Goal: Information Seeking & Learning: Learn about a topic

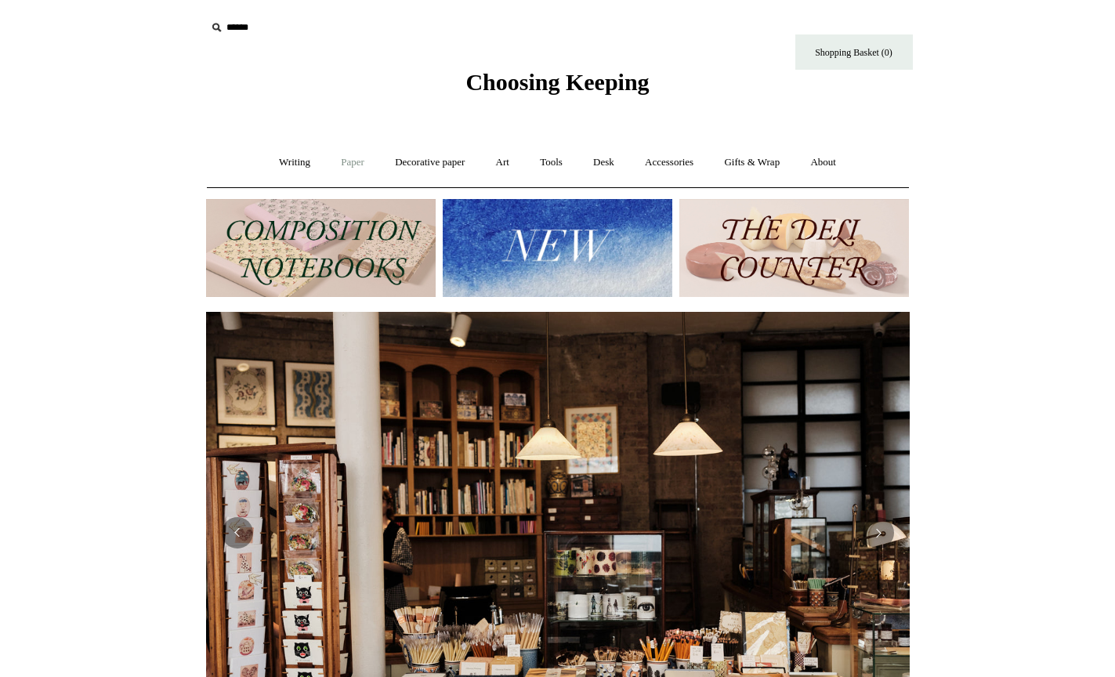
click at [332, 163] on link "Paper +" at bounding box center [353, 163] width 52 height 42
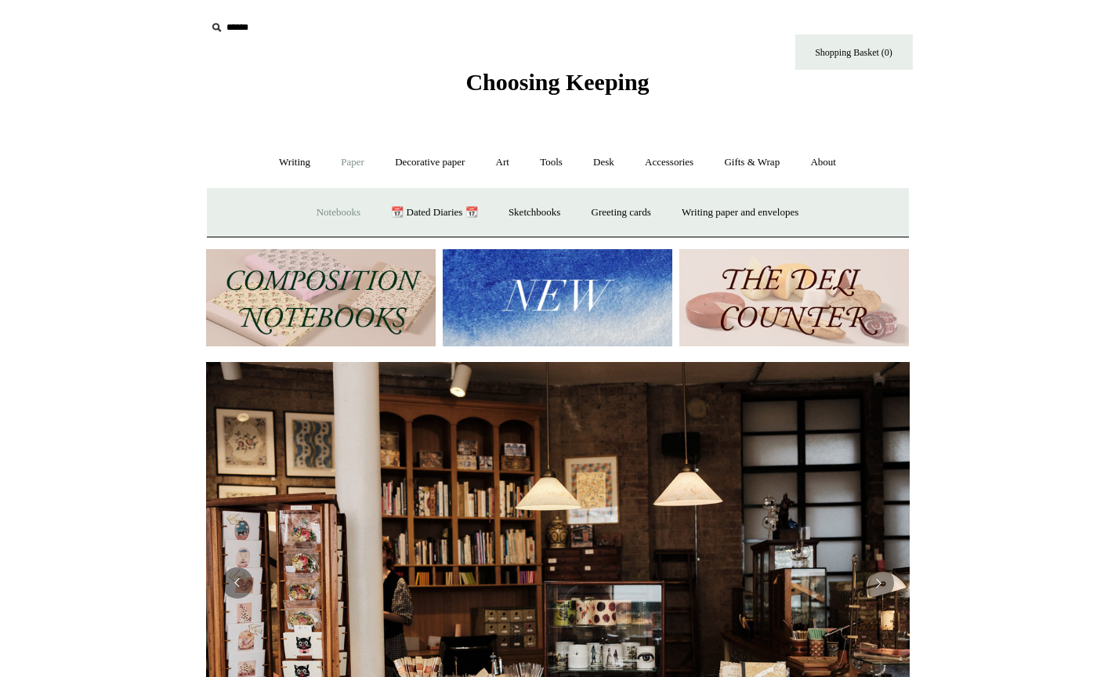
click at [332, 208] on link "Notebooks +" at bounding box center [338, 213] width 72 height 42
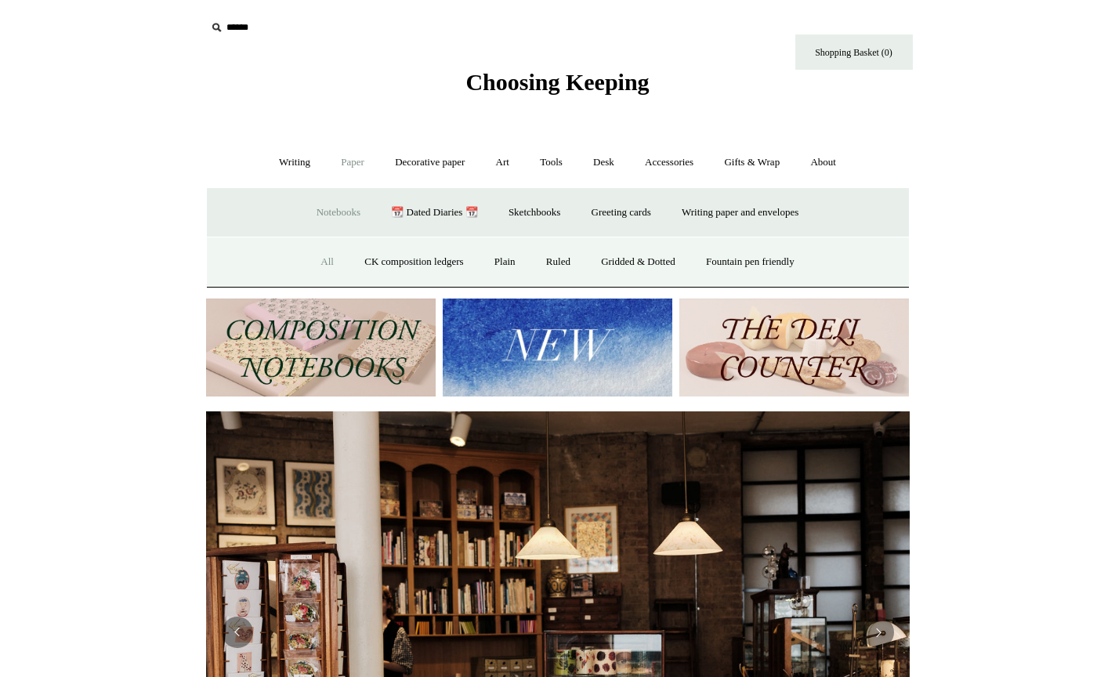
click at [319, 263] on link "All" at bounding box center [327, 262] width 42 height 42
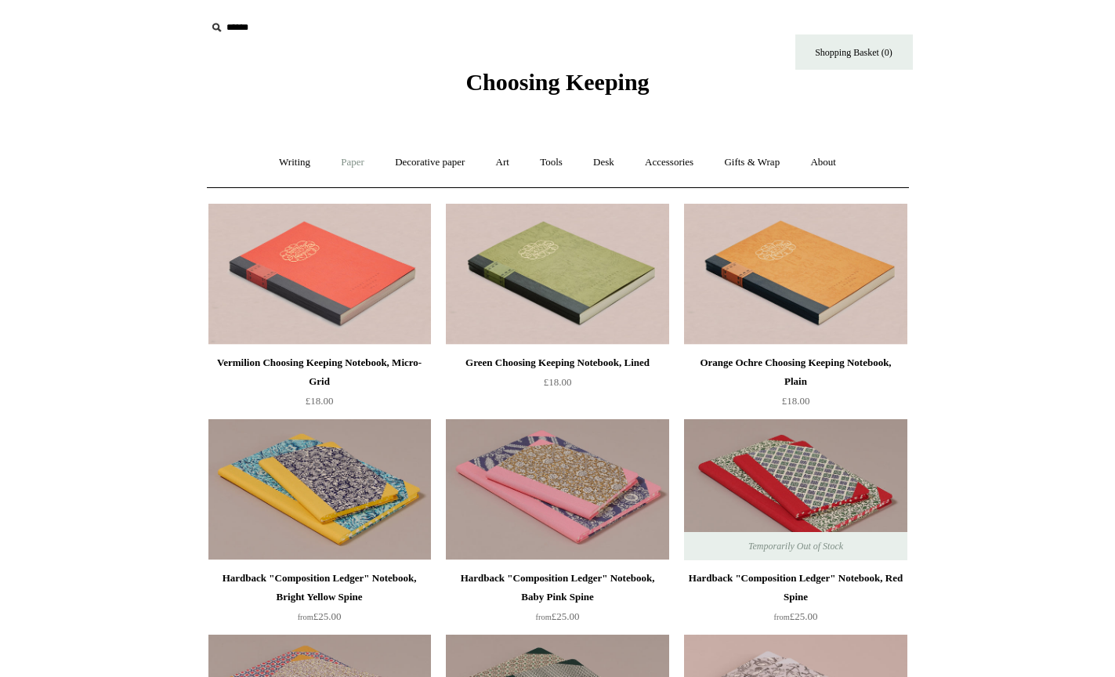
click at [357, 161] on link "Paper +" at bounding box center [353, 163] width 52 height 42
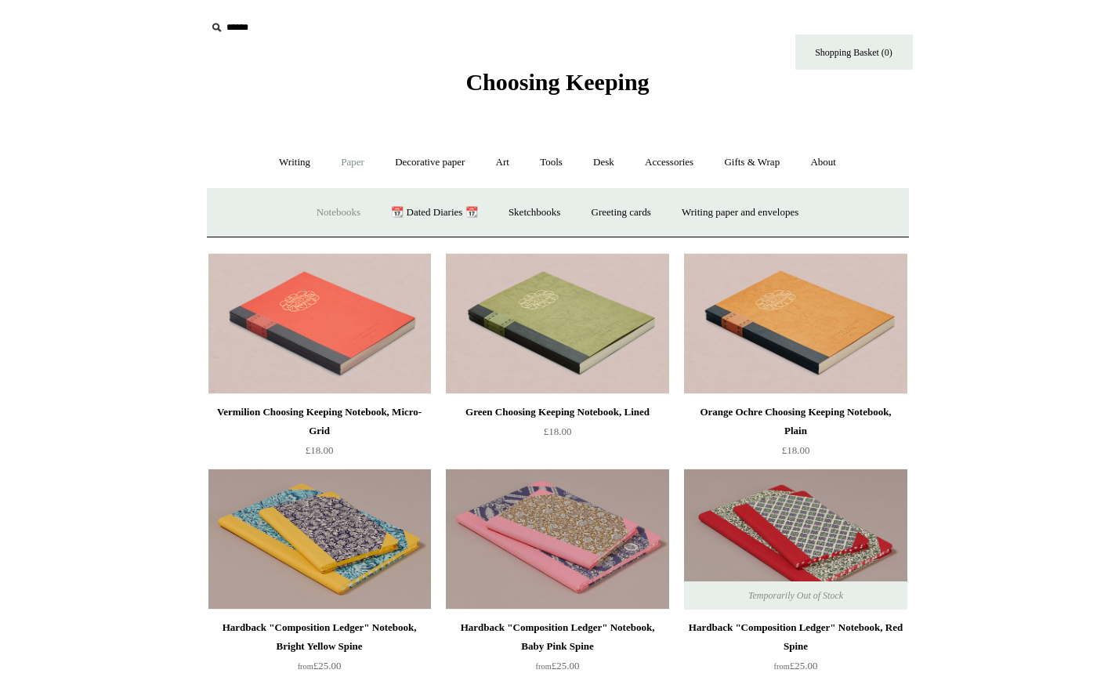
click at [337, 202] on link "Notebooks +" at bounding box center [338, 213] width 72 height 42
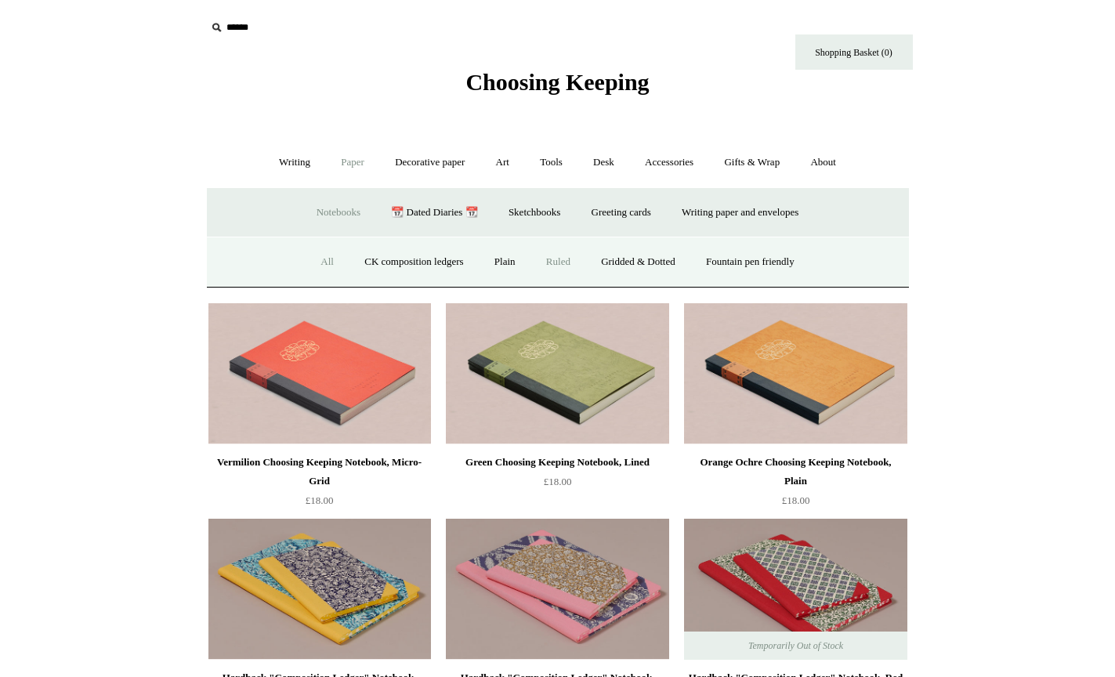
click at [562, 251] on link "Ruled" at bounding box center [558, 262] width 52 height 42
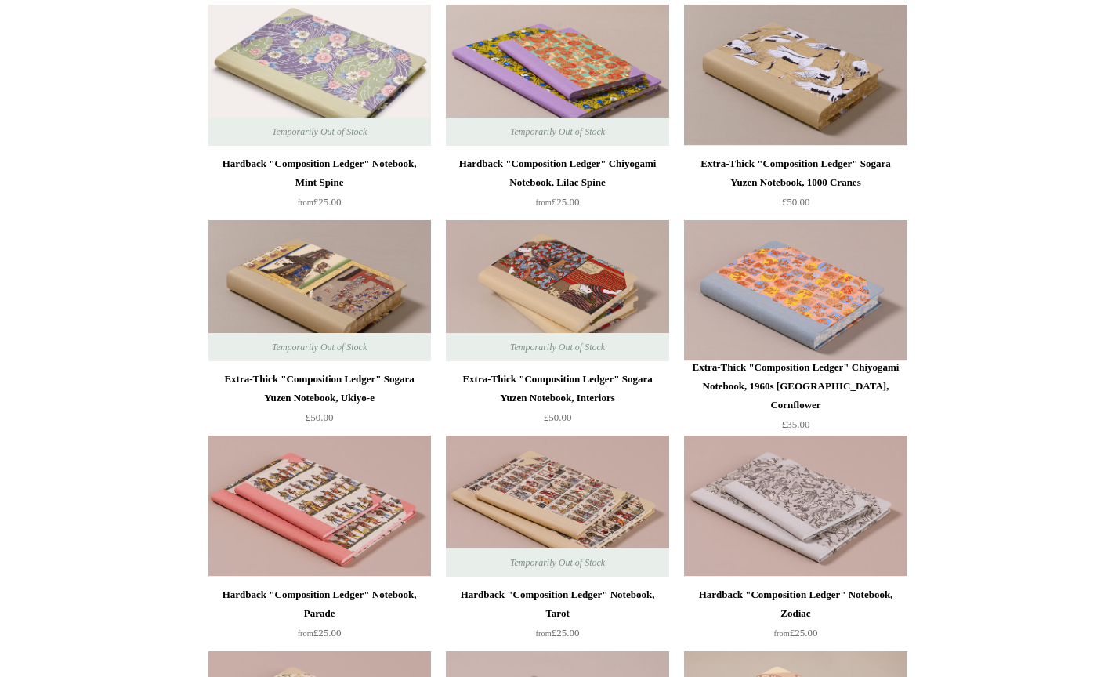
scroll to position [2167, 0]
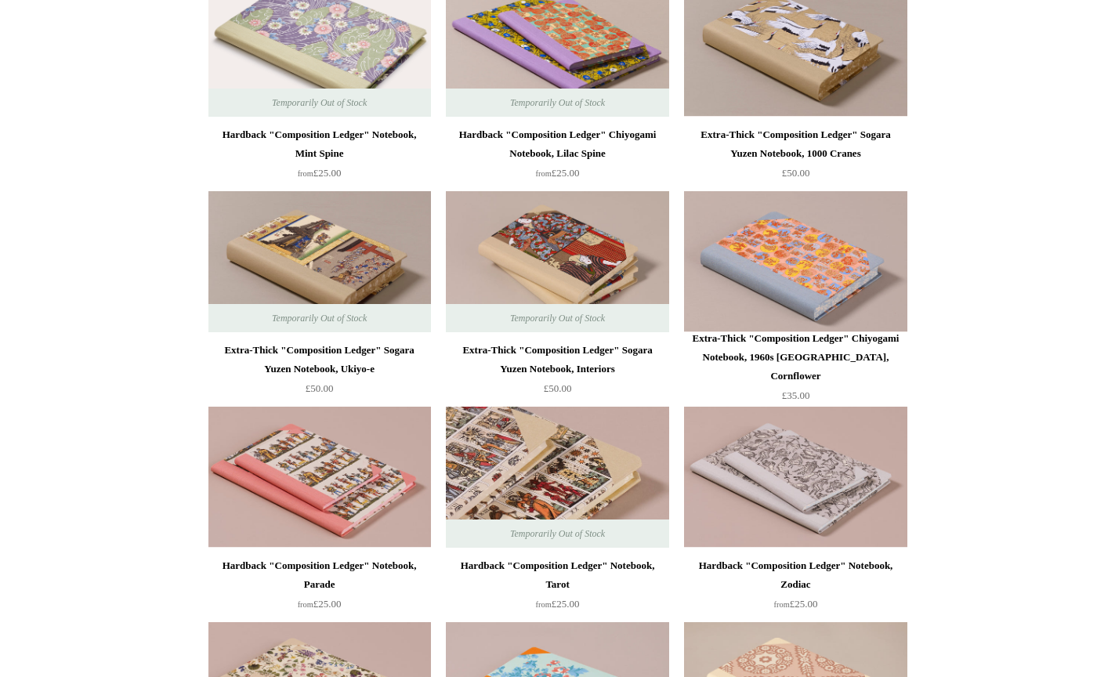
click at [512, 438] on img at bounding box center [557, 477] width 223 height 141
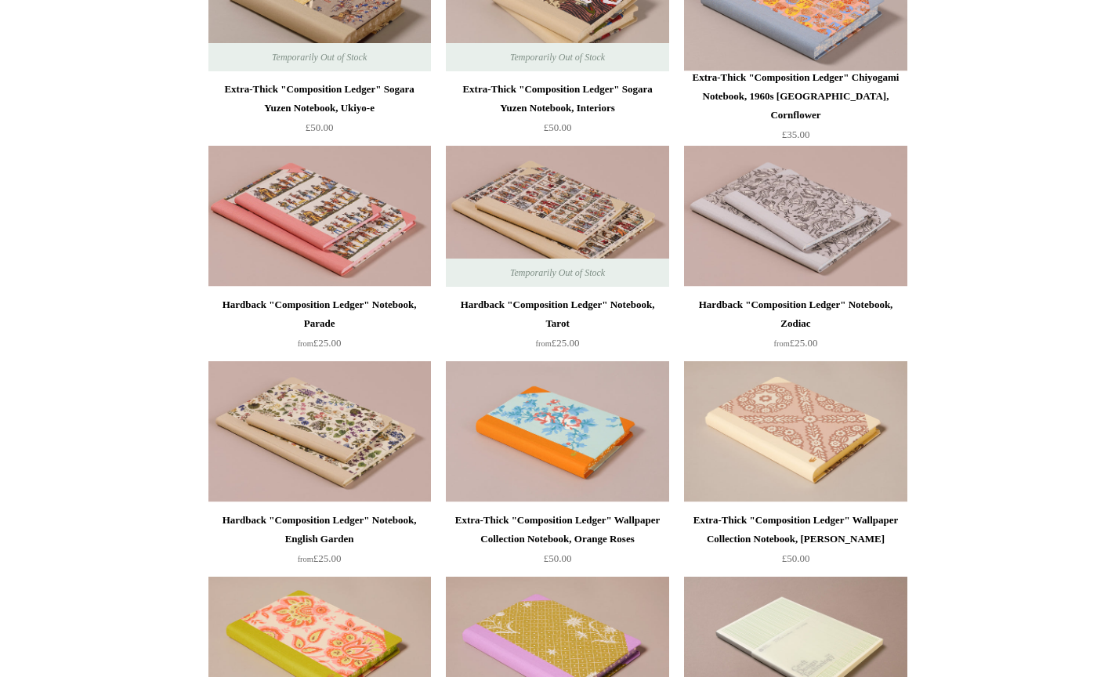
scroll to position [2397, 0]
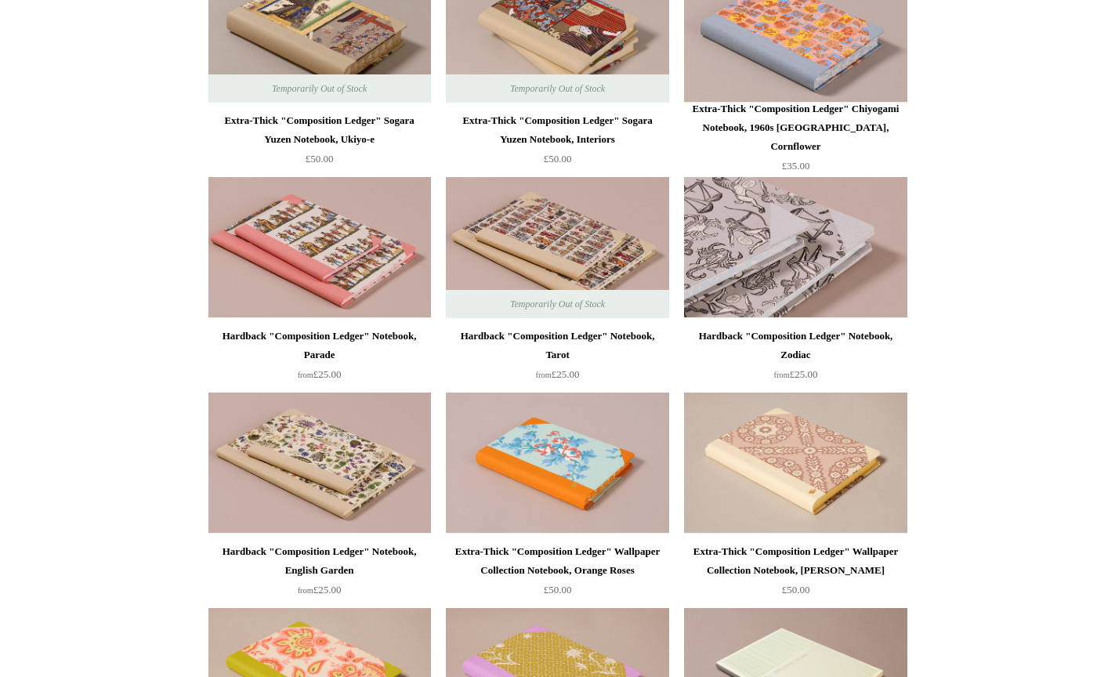
click at [864, 246] on img at bounding box center [795, 247] width 223 height 141
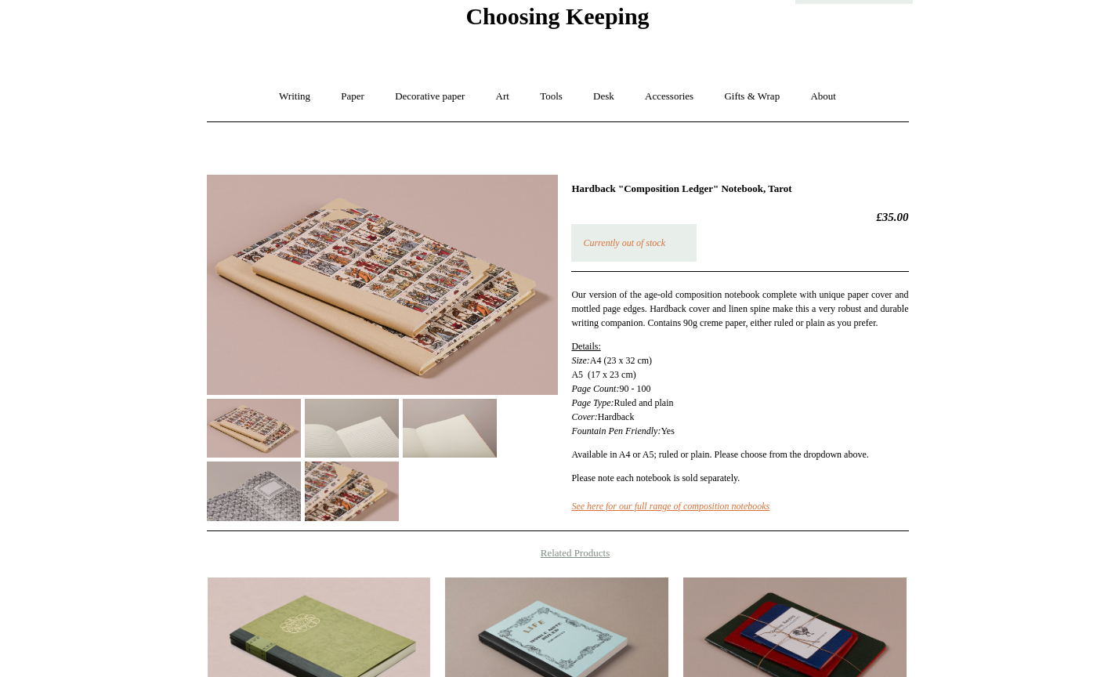
scroll to position [68, 0]
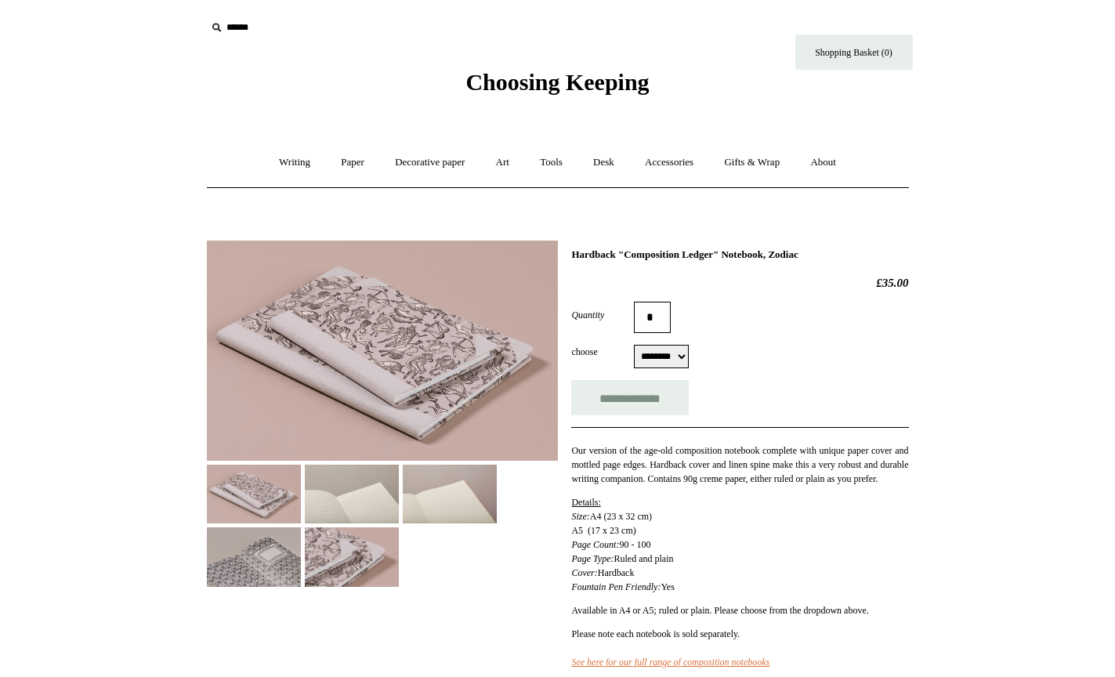
click at [300, 556] on img at bounding box center [254, 556] width 94 height 59
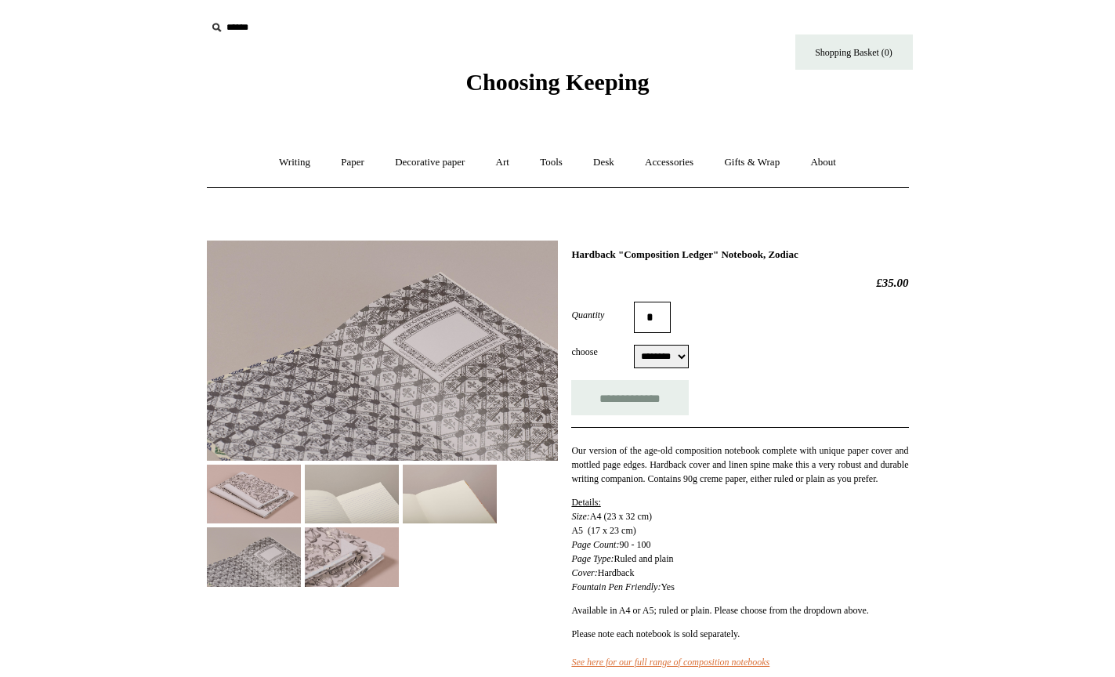
click at [241, 548] on img at bounding box center [254, 556] width 94 height 59
click at [241, 491] on img at bounding box center [254, 494] width 94 height 59
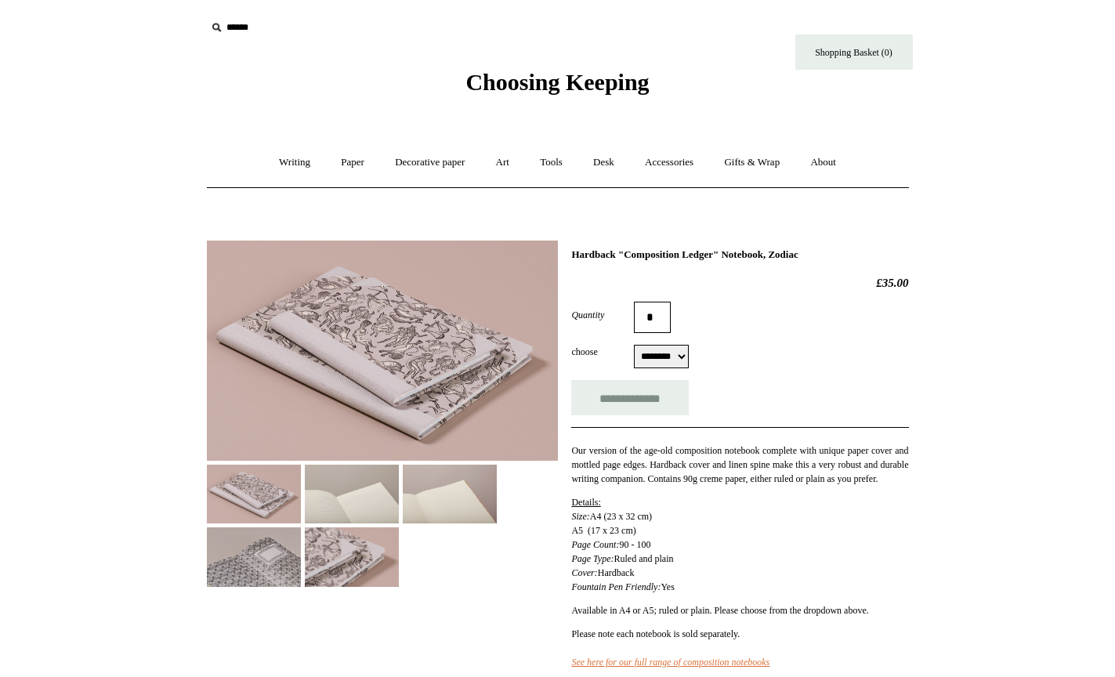
click at [350, 500] on img at bounding box center [352, 494] width 94 height 59
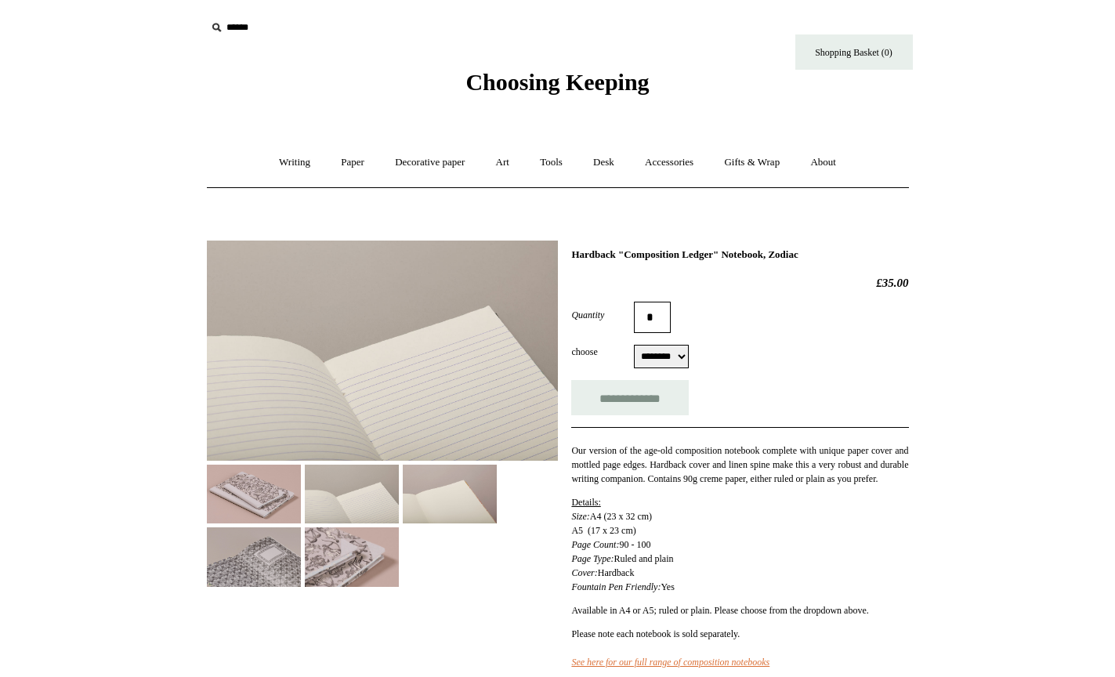
click at [263, 502] on img at bounding box center [254, 494] width 94 height 59
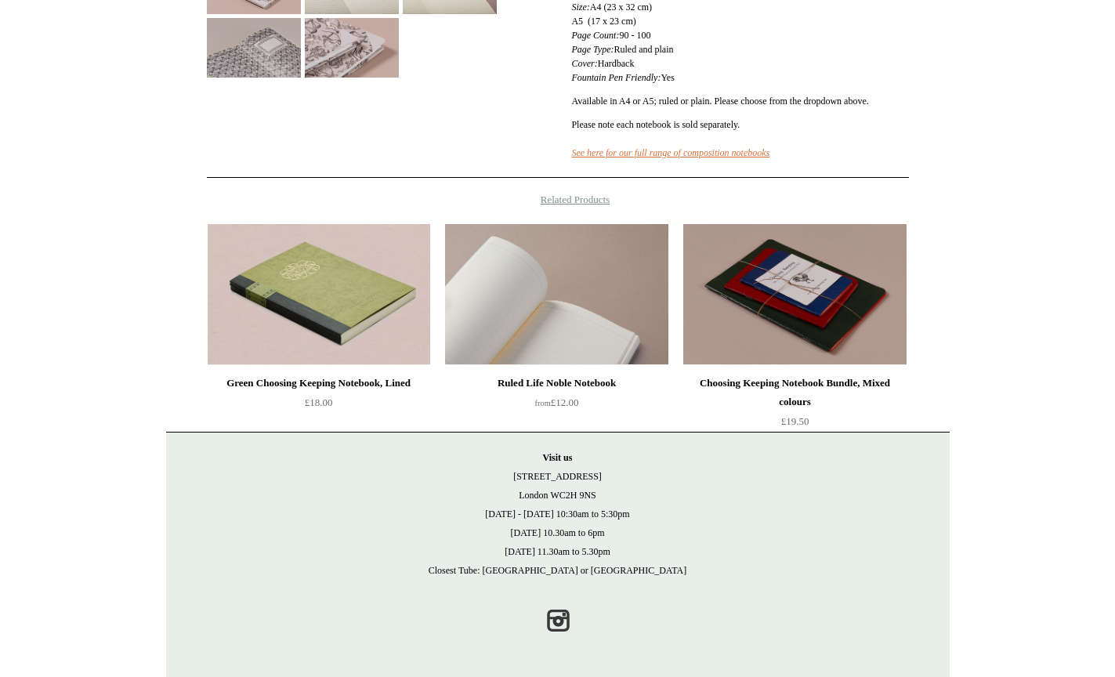
scroll to position [523, 0]
